Goal: Transaction & Acquisition: Subscribe to service/newsletter

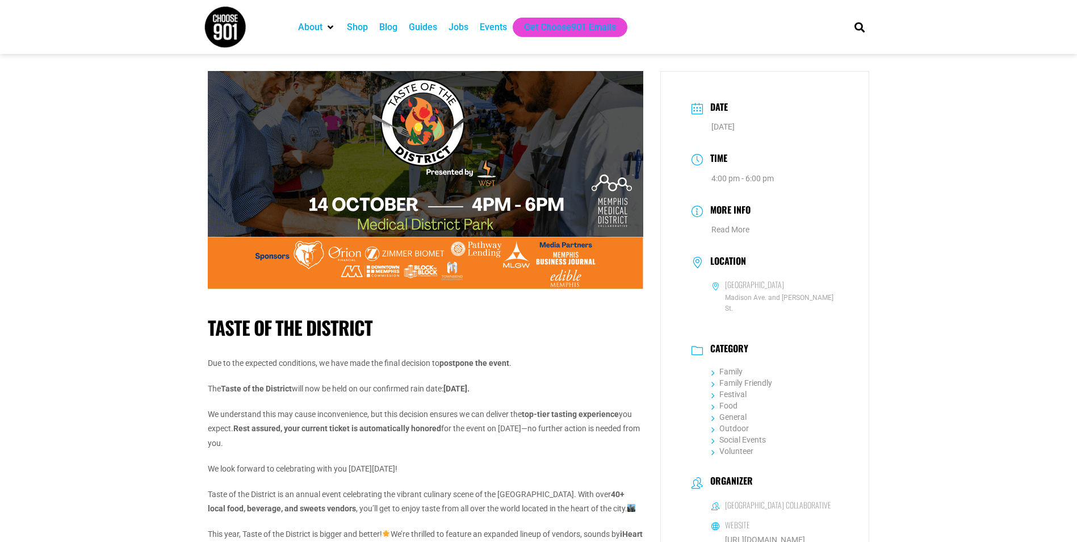
click at [495, 26] on div "Events" at bounding box center [493, 27] width 27 height 14
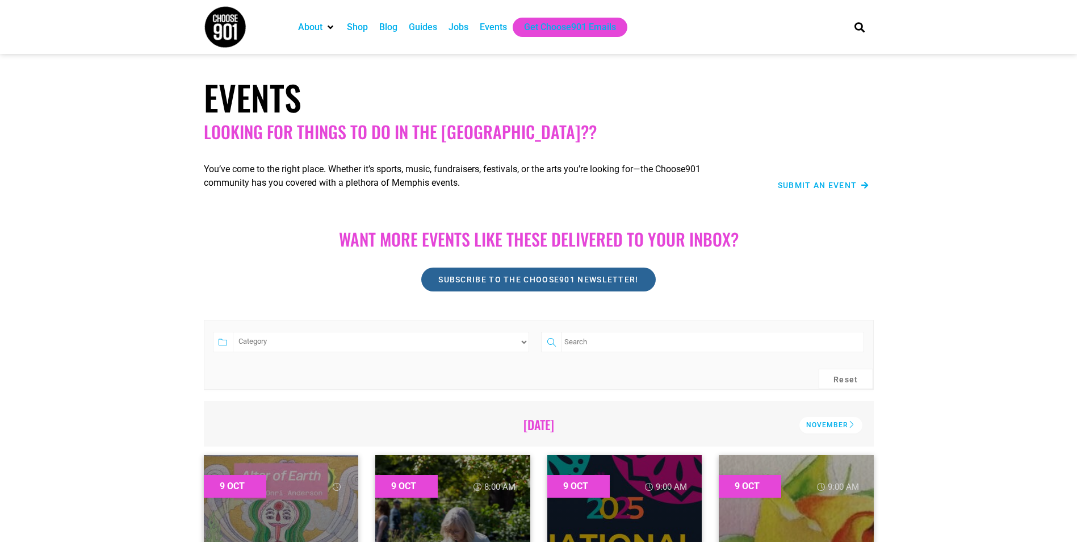
click at [512, 282] on span "Subscribe to the Choose901 newsletter!" at bounding box center [538, 279] width 200 height 8
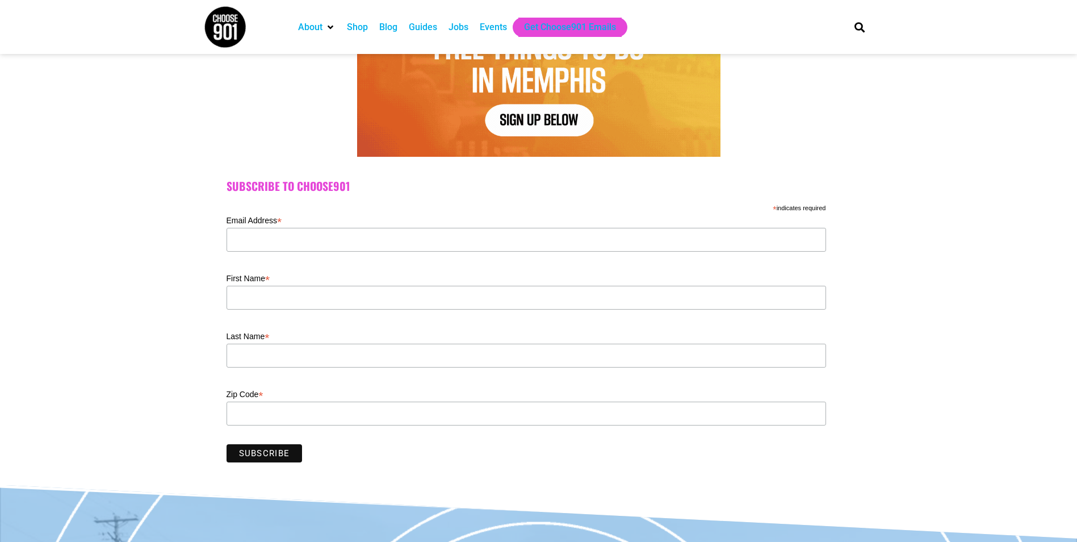
scroll to position [227, 0]
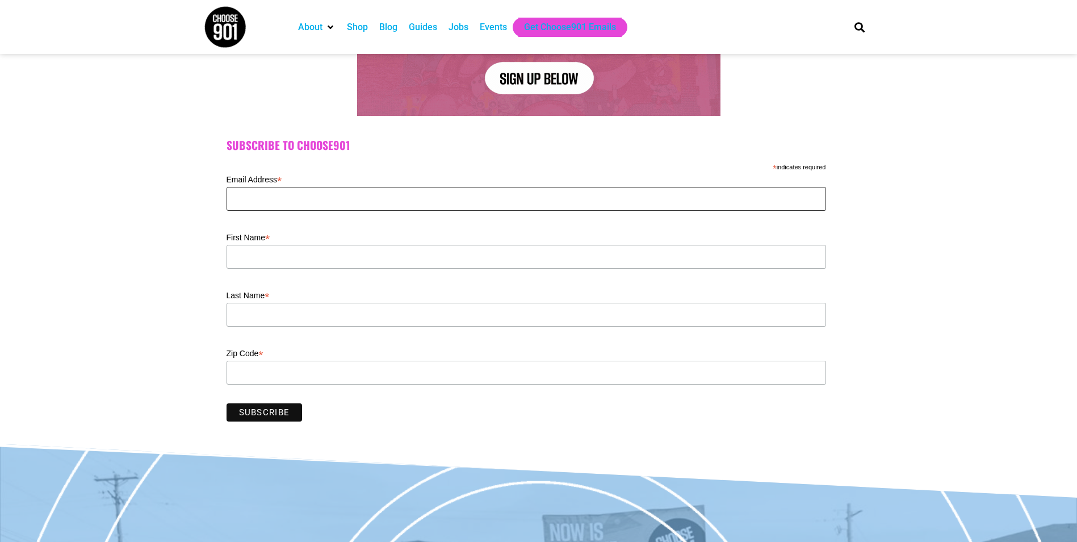
click at [246, 198] on input "Email Address *" at bounding box center [527, 199] width 600 height 24
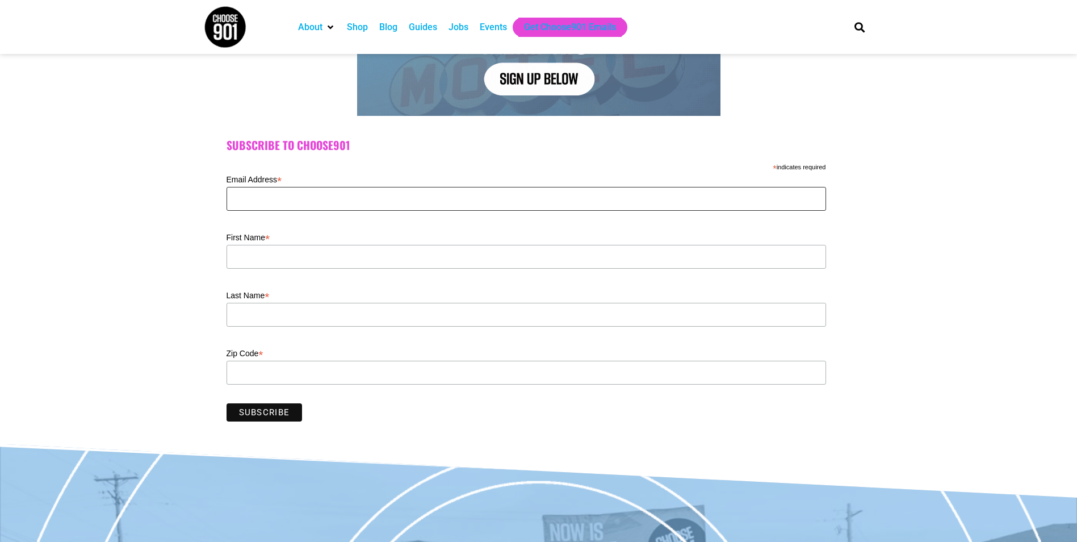
type input "[EMAIL_ADDRESS][DOMAIN_NAME]"
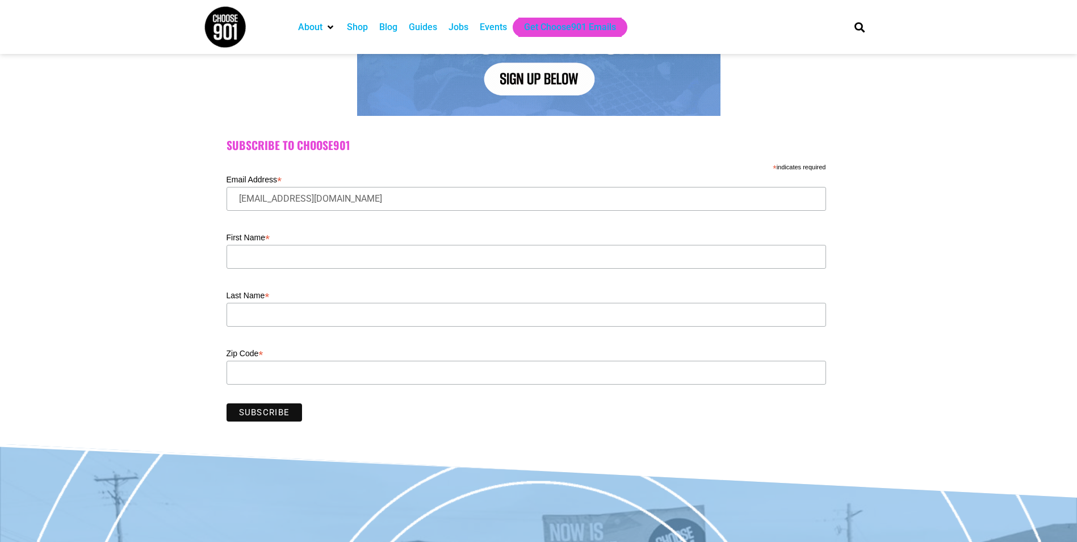
type input "[PERSON_NAME]"
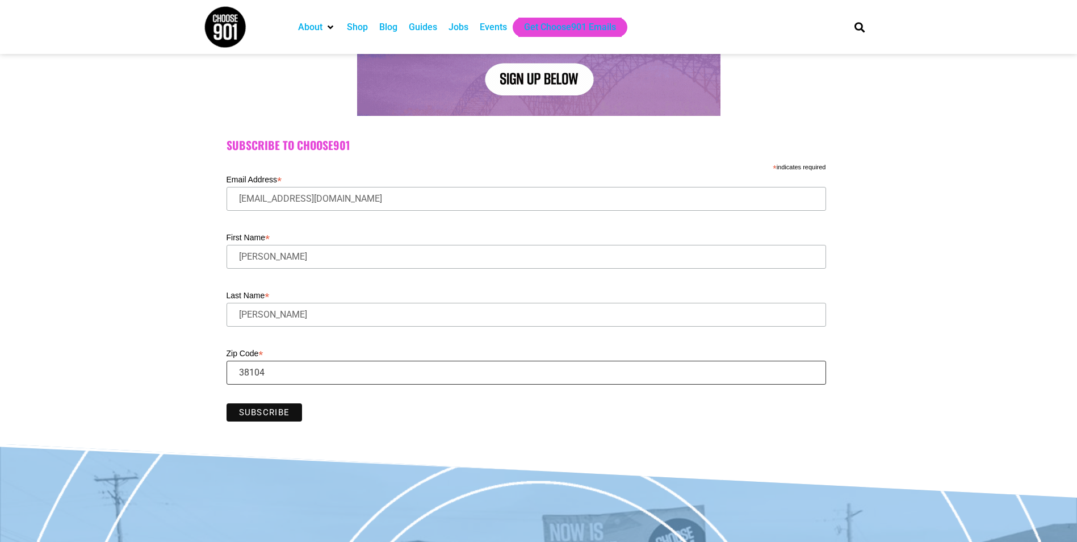
click at [267, 377] on input "Zip Code *" at bounding box center [527, 373] width 600 height 24
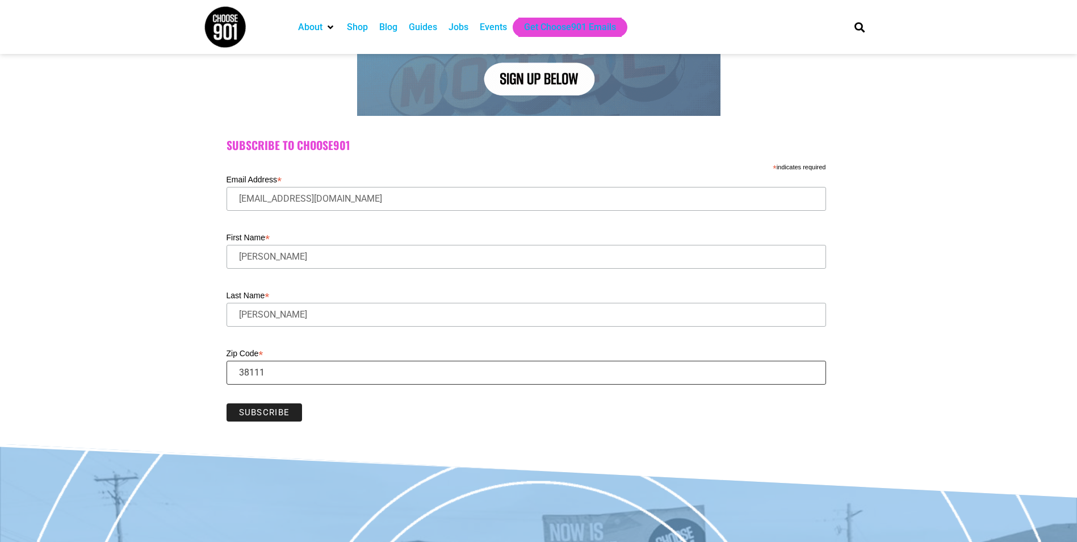
type input "38111"
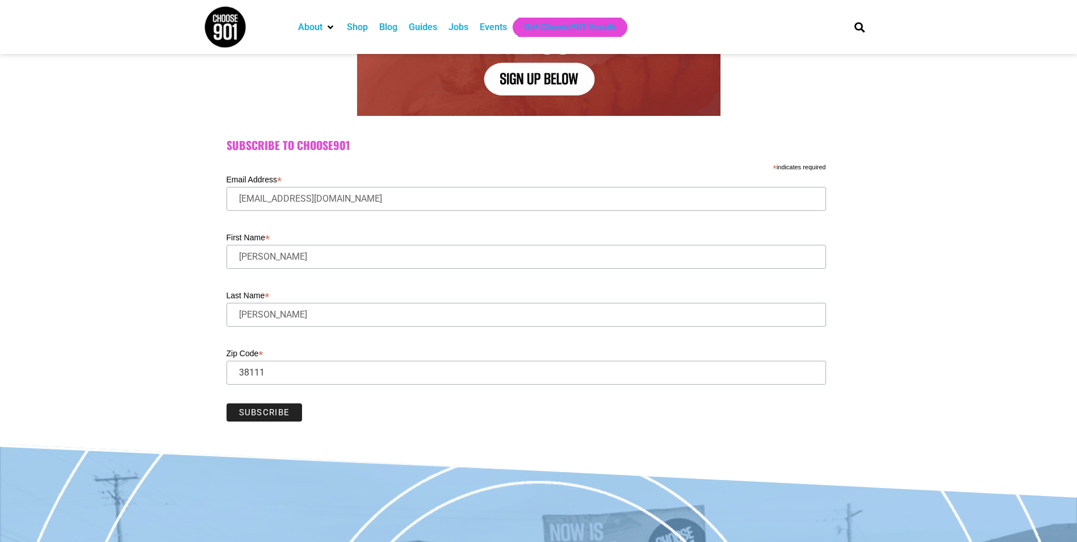
click at [239, 414] on input "Subscribe" at bounding box center [265, 412] width 76 height 18
